Goal: Go to known website: Access a specific website the user already knows

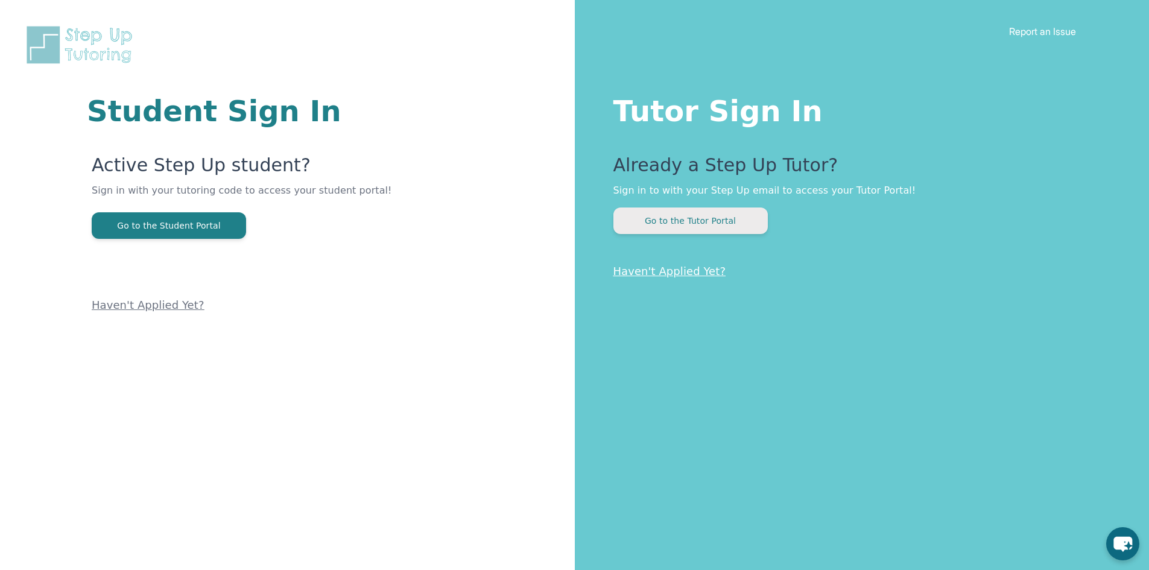
drag, startPoint x: 0, startPoint y: 0, endPoint x: 703, endPoint y: 217, distance: 736.1
click at [703, 217] on button "Go to the Tutor Portal" at bounding box center [690, 220] width 154 height 27
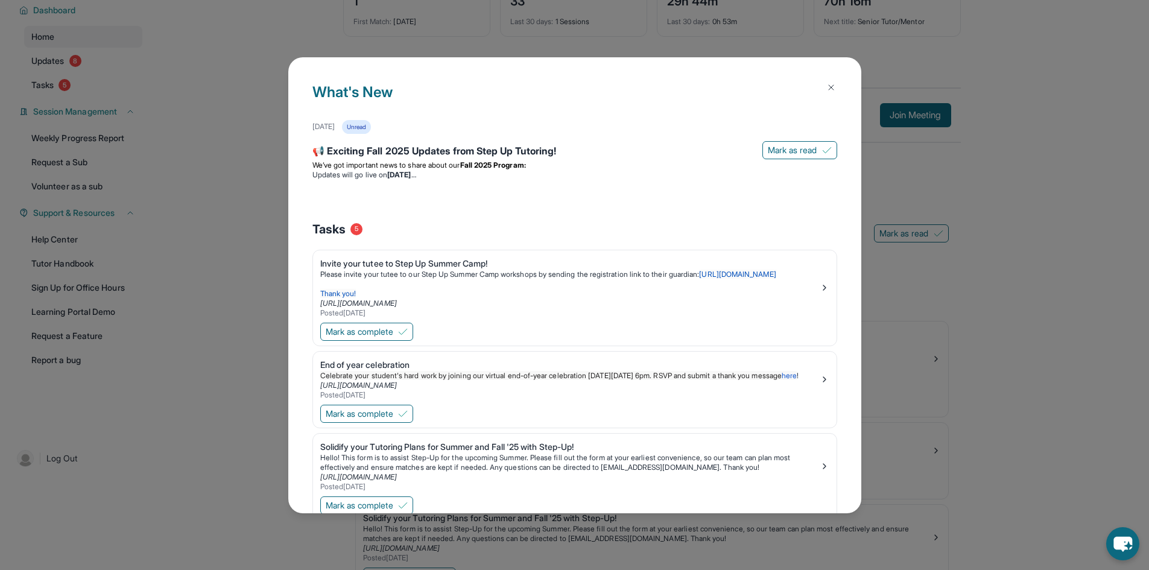
scroll to position [60, 0]
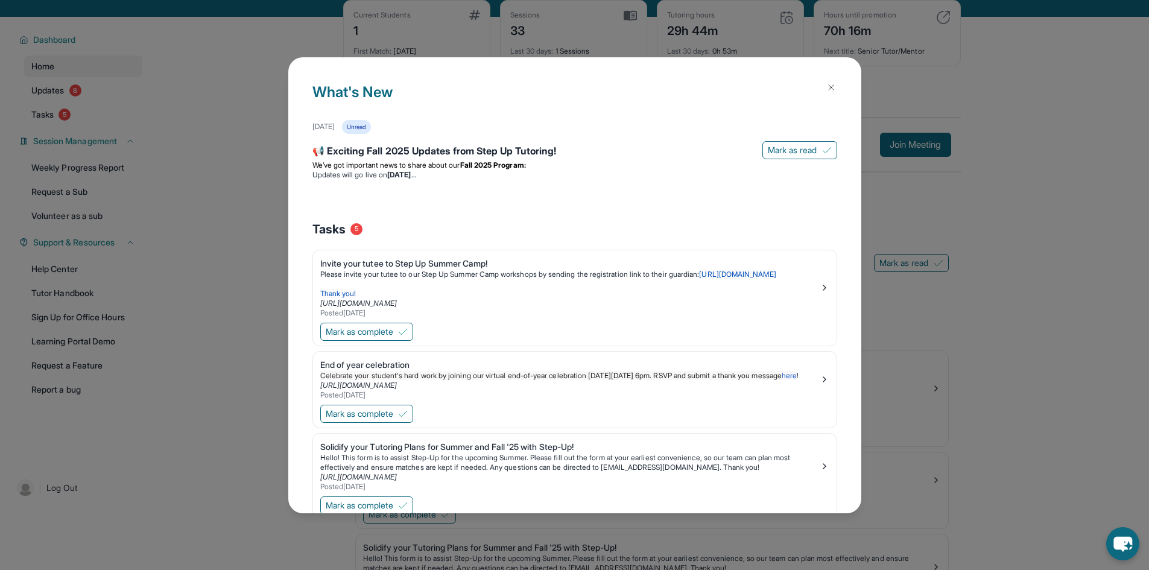
click at [824, 92] on button at bounding box center [831, 87] width 24 height 24
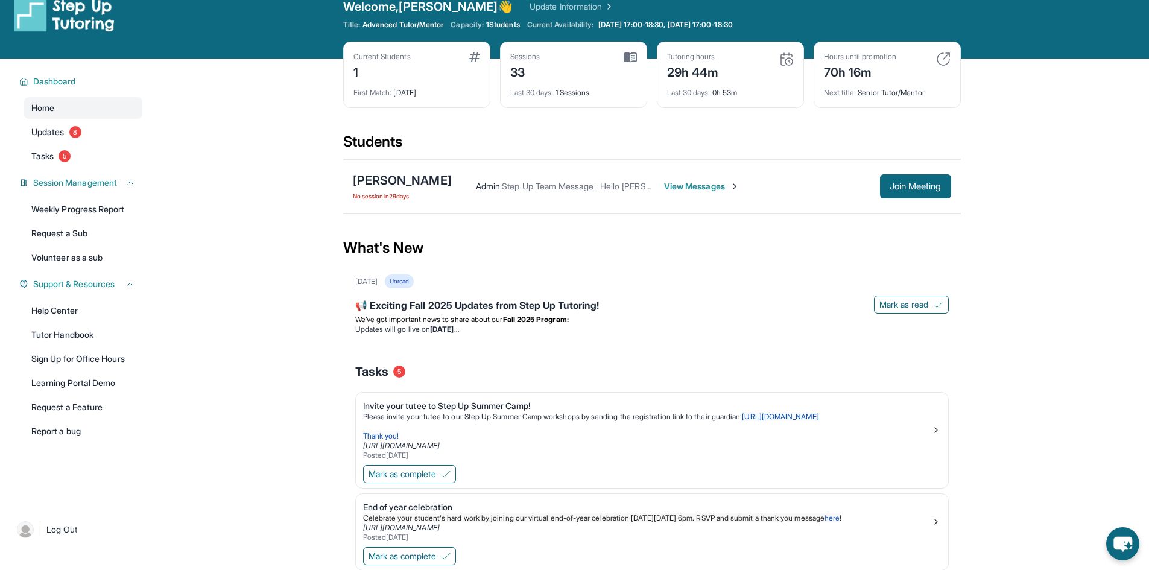
scroll to position [0, 0]
